Goal: Book appointment/travel/reservation

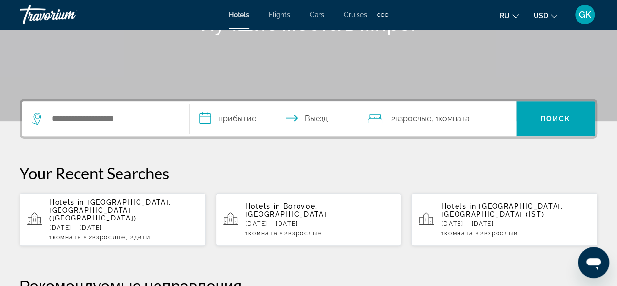
scroll to position [168, 0]
